Goal: Task Accomplishment & Management: Use online tool/utility

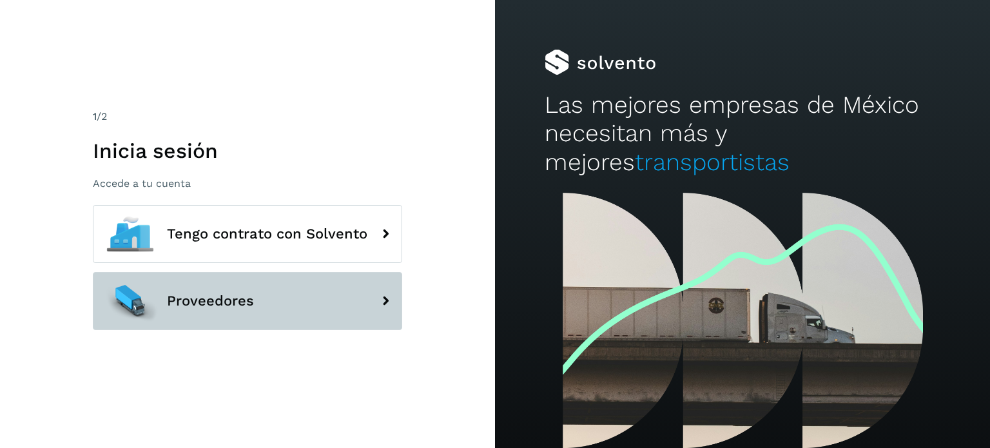
click at [290, 292] on button "Proveedores" at bounding box center [247, 301] width 309 height 58
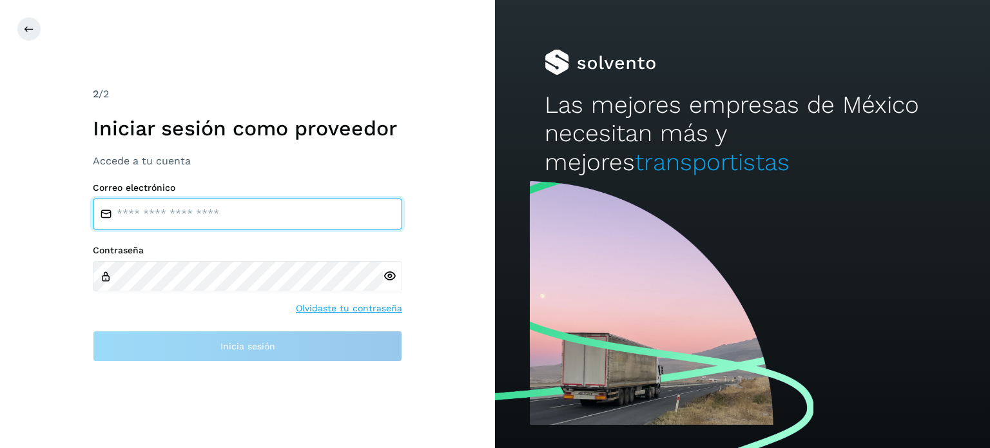
click at [263, 224] on input "email" at bounding box center [247, 213] width 309 height 31
type input "**********"
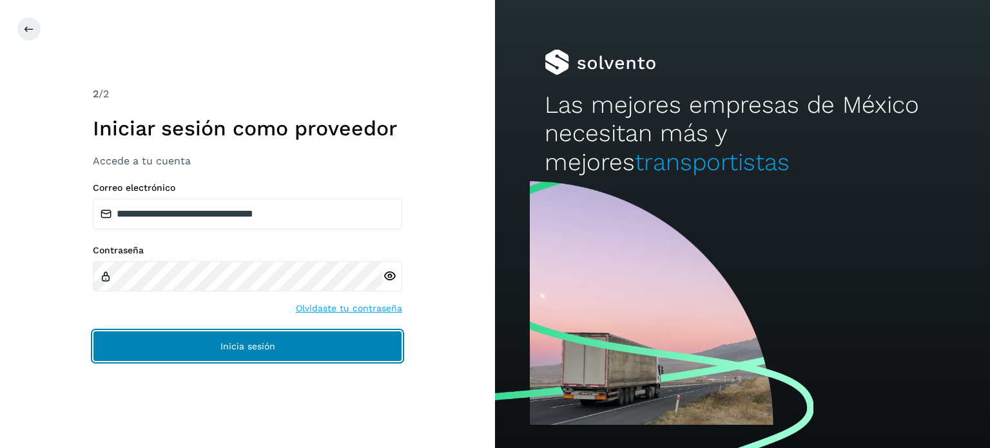
click at [267, 345] on span "Inicia sesión" at bounding box center [247, 345] width 55 height 9
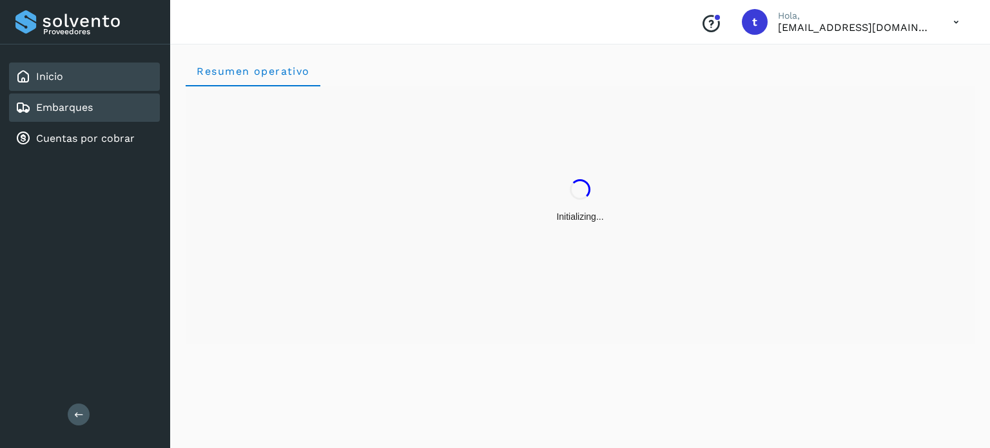
click at [88, 110] on link "Embarques" at bounding box center [64, 107] width 57 height 12
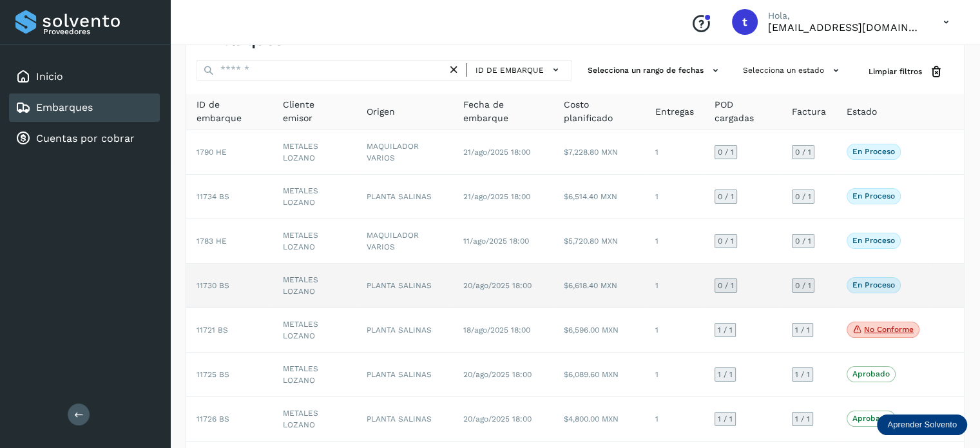
scroll to position [129, 0]
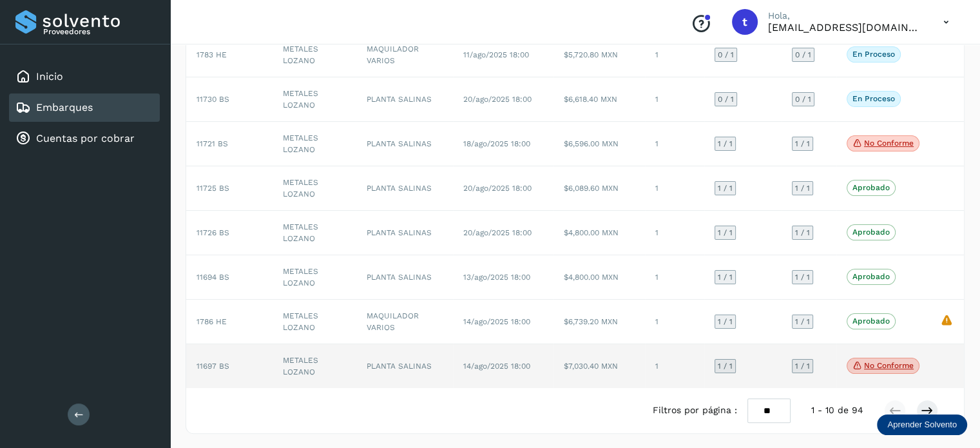
click at [384, 363] on td "PLANTA SALINAS" at bounding box center [404, 366] width 97 height 44
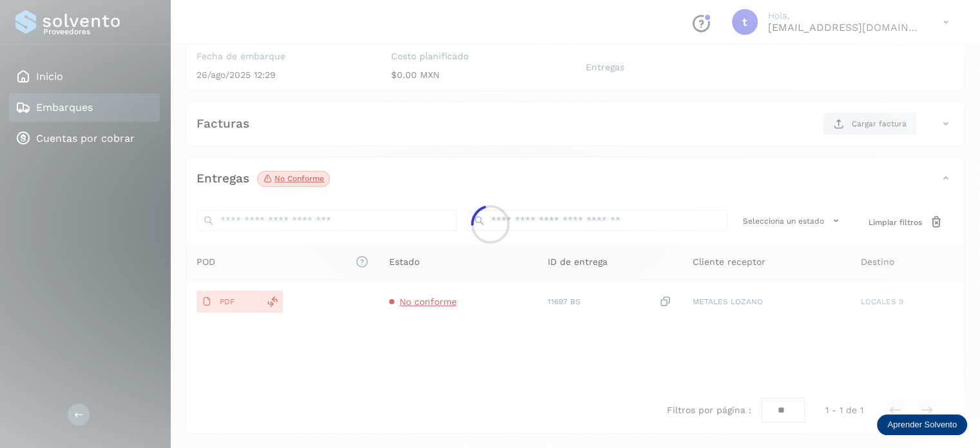
scroll to position [161, 0]
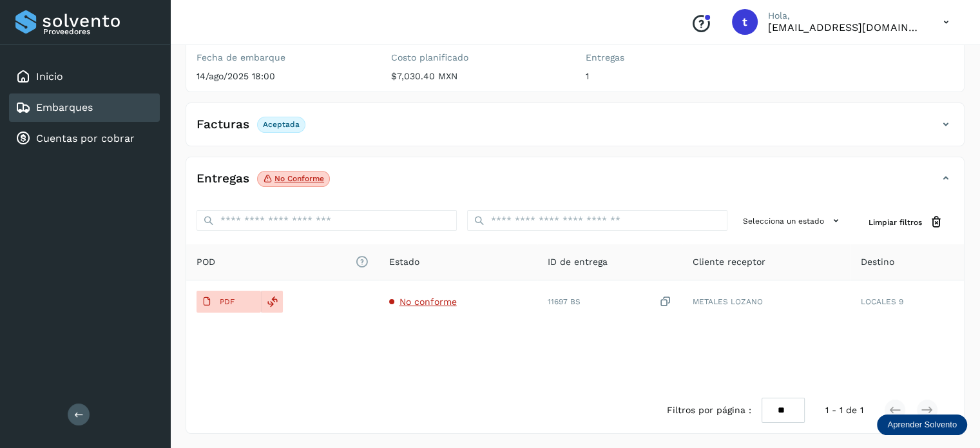
click at [62, 102] on link "Embarques" at bounding box center [64, 107] width 57 height 12
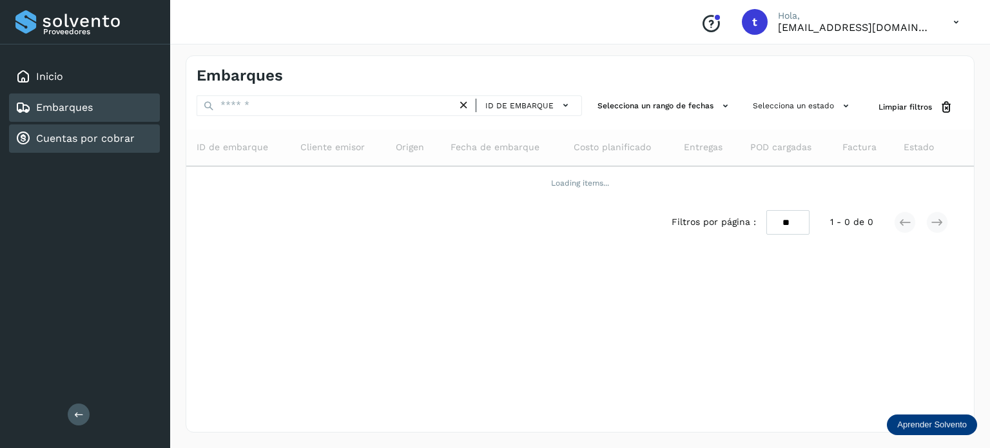
click at [90, 128] on div "Cuentas por cobrar" at bounding box center [84, 138] width 151 height 28
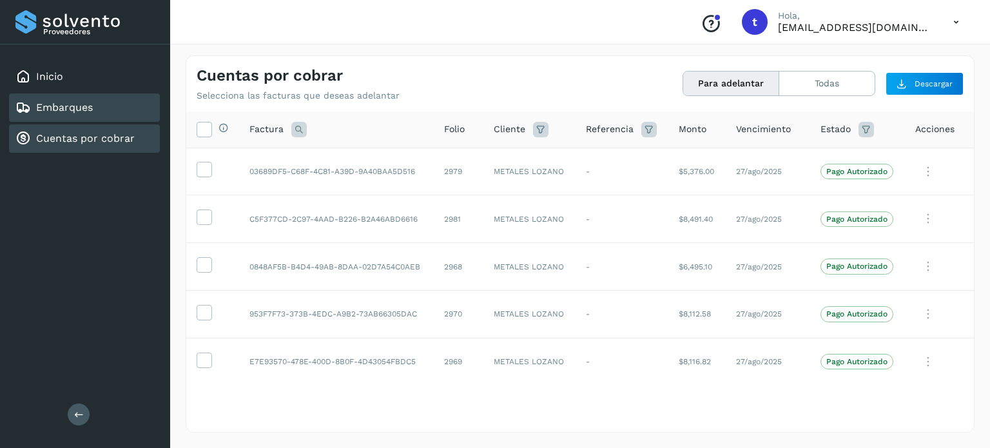
click at [82, 110] on link "Embarques" at bounding box center [64, 107] width 57 height 12
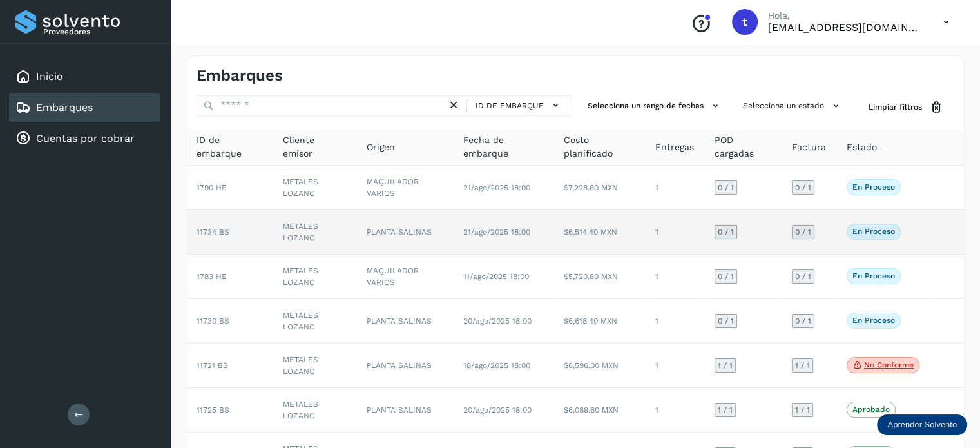
click at [309, 235] on td "METALES LOZANO" at bounding box center [314, 232] width 83 height 44
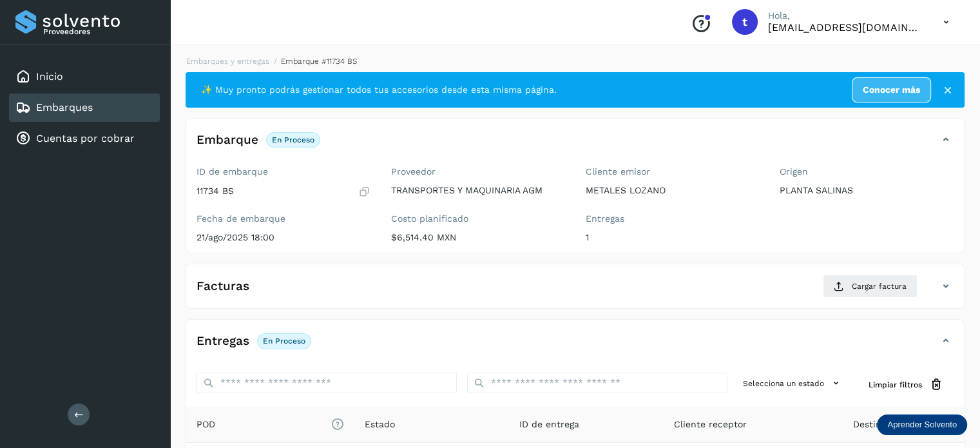
click at [131, 109] on div "Embarques" at bounding box center [84, 107] width 151 height 28
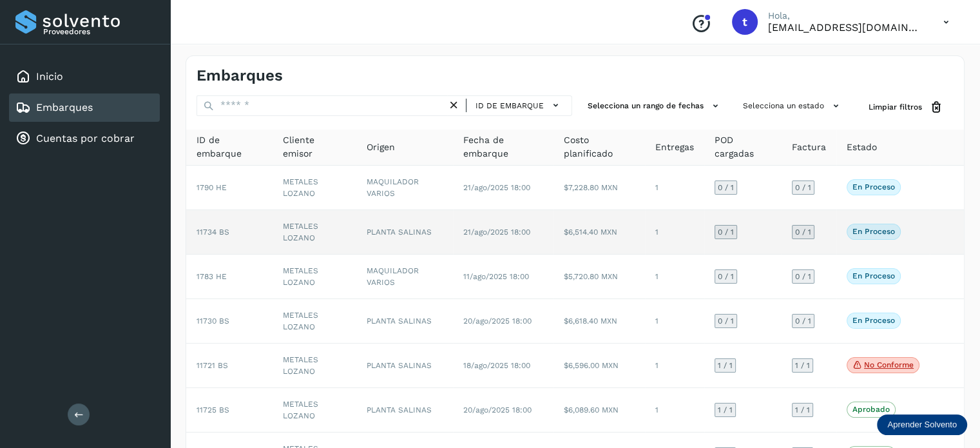
click at [619, 249] on td "$6,514.40 MXN" at bounding box center [598, 232] width 91 height 44
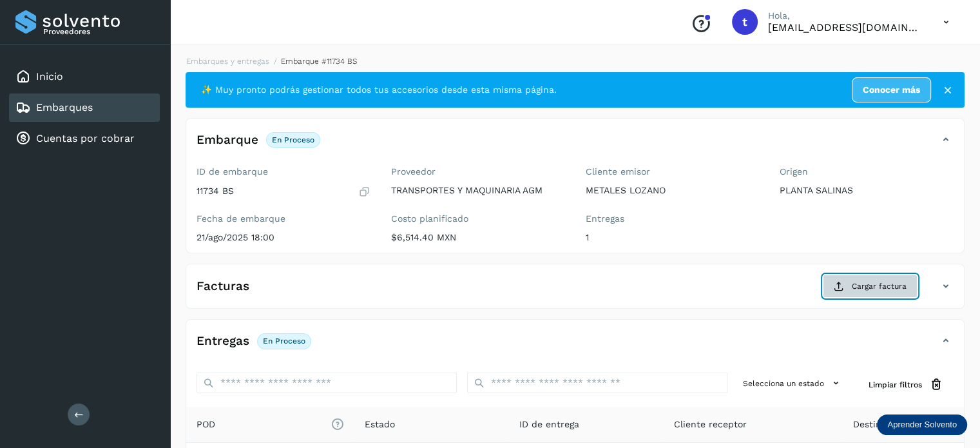
click at [869, 285] on span "Cargar factura" at bounding box center [879, 286] width 55 height 12
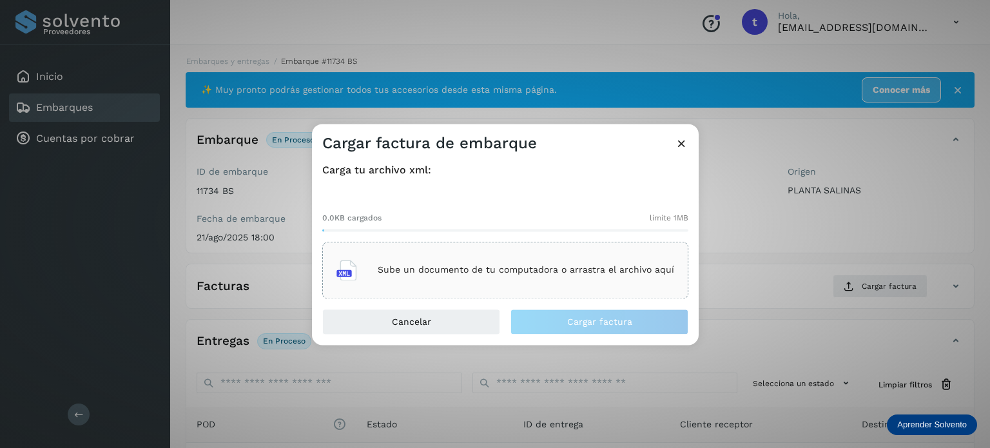
click at [480, 277] on div "Sube un documento de tu computadora o arrastra el archivo aquí" at bounding box center [505, 270] width 338 height 35
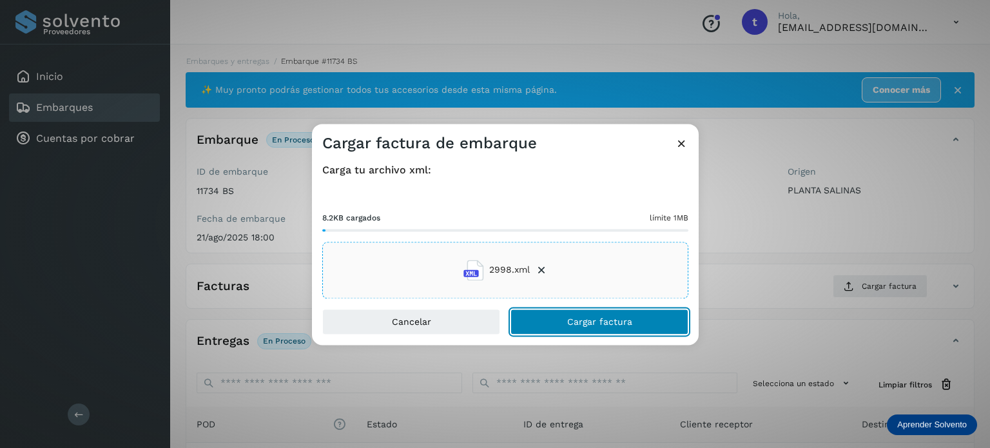
click at [603, 321] on span "Cargar factura" at bounding box center [599, 321] width 65 height 9
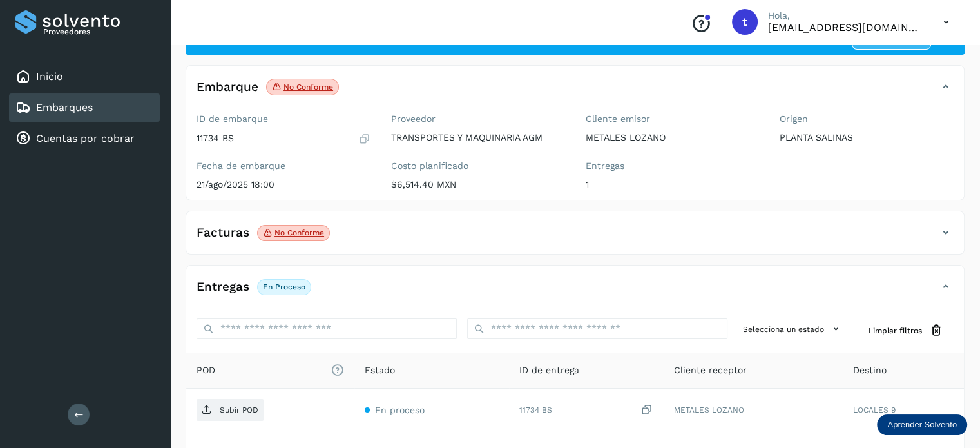
scroll to position [161, 0]
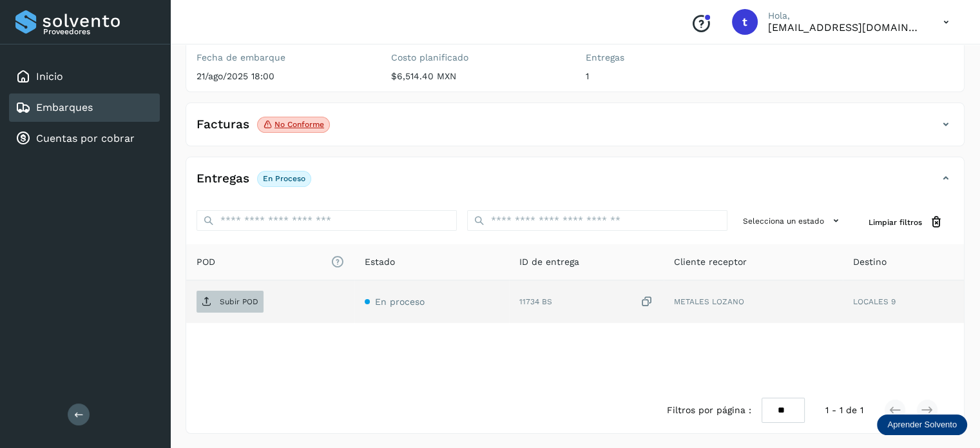
click at [245, 298] on p "Subir POD" at bounding box center [239, 301] width 39 height 9
click at [120, 108] on div "Embarques" at bounding box center [84, 107] width 151 height 28
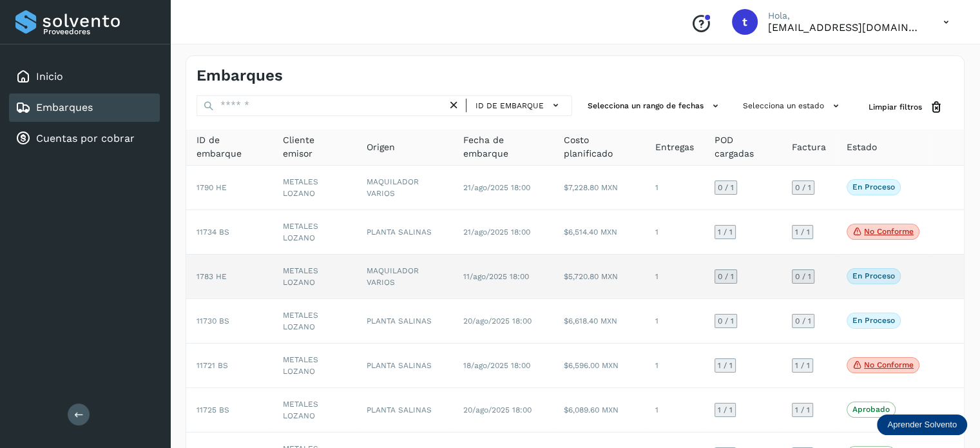
click at [539, 289] on td "11/ago/2025 18:00" at bounding box center [503, 276] width 101 height 44
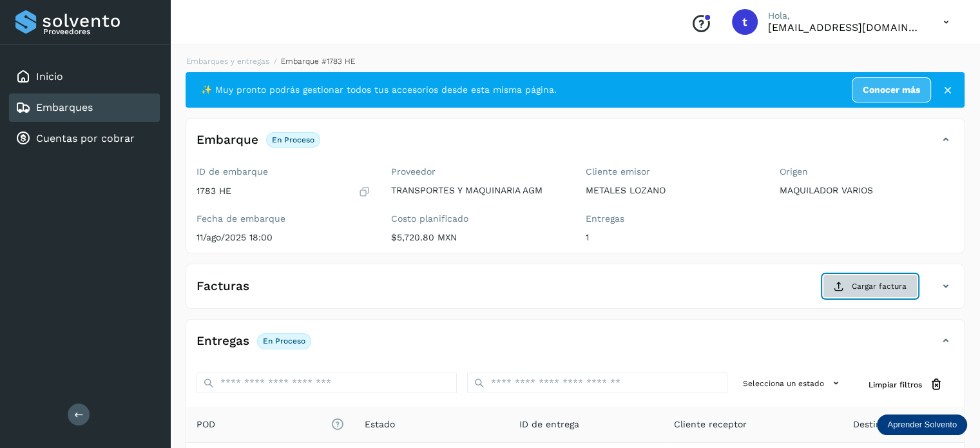
click at [865, 283] on span "Cargar factura" at bounding box center [879, 286] width 55 height 12
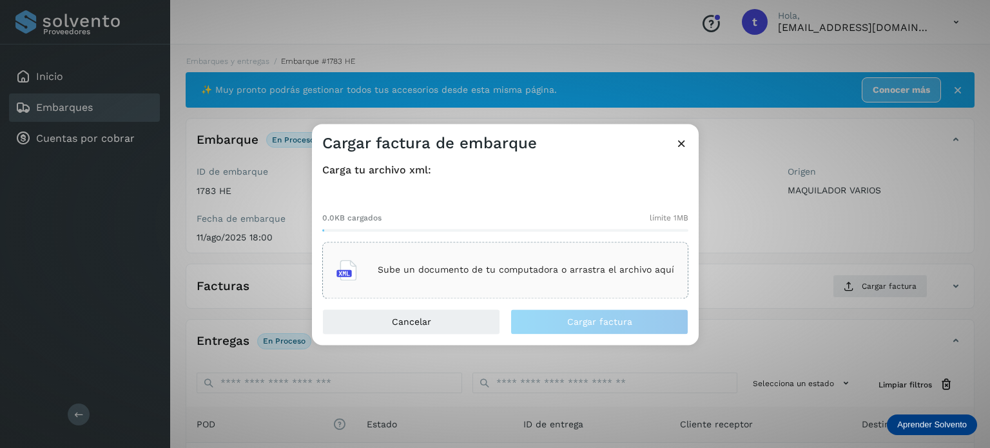
click at [535, 262] on div "Sube un documento de tu computadora o arrastra el archivo aquí" at bounding box center [505, 270] width 338 height 35
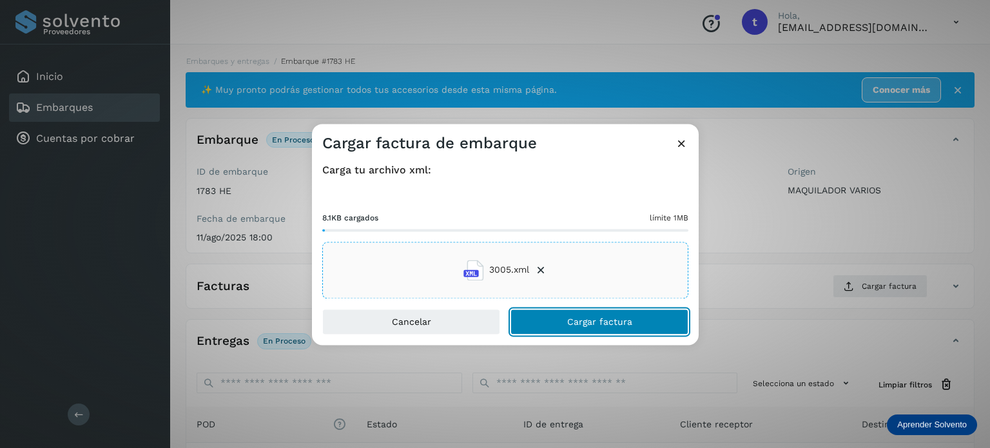
click at [572, 321] on span "Cargar factura" at bounding box center [599, 321] width 65 height 9
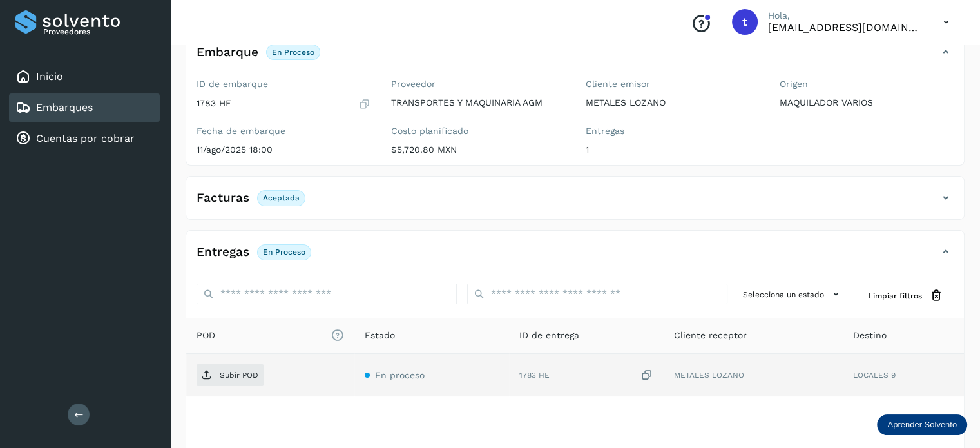
scroll to position [129, 0]
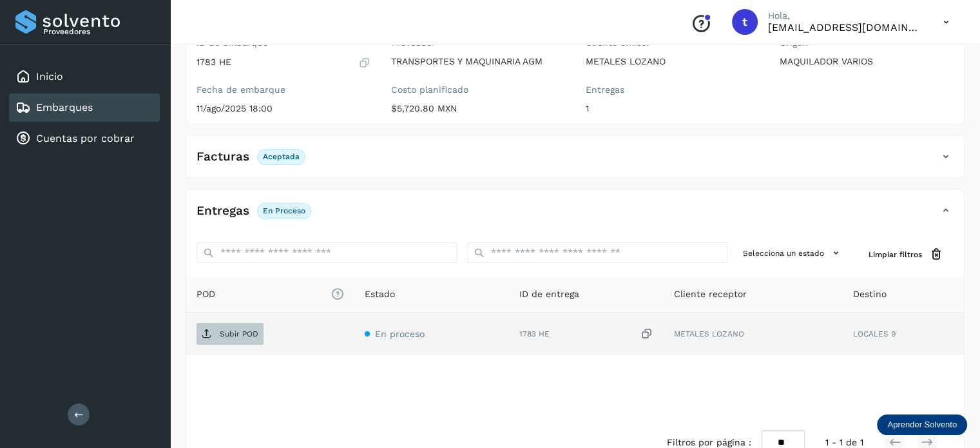
click at [242, 341] on span "Subir POD" at bounding box center [230, 333] width 67 height 21
